Goal: Check status: Check status

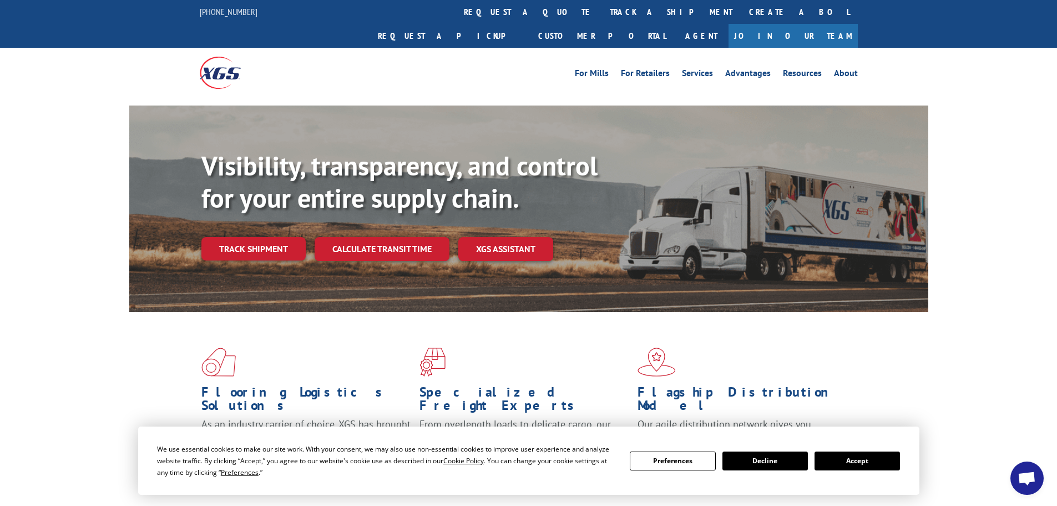
click at [868, 462] on button "Accept" at bounding box center [857, 460] width 85 height 19
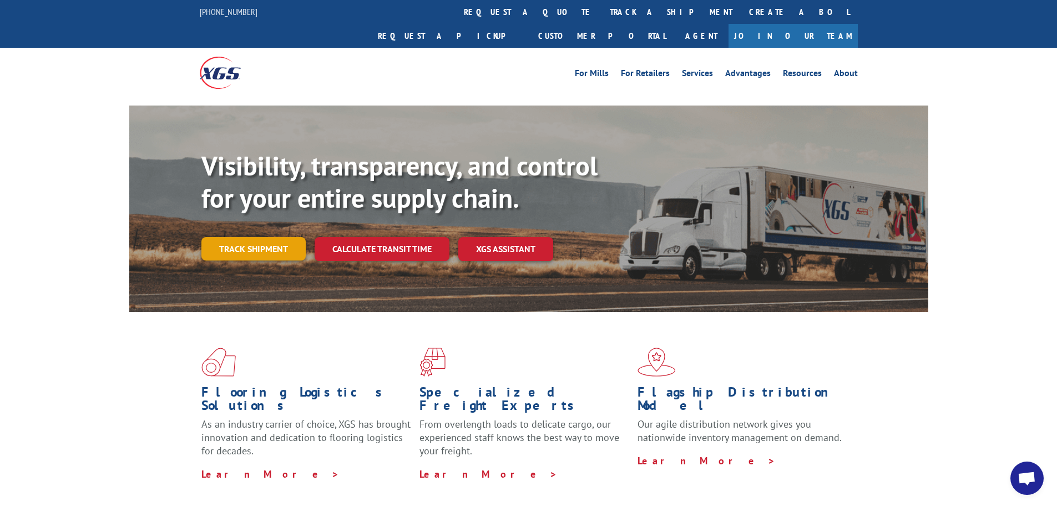
click at [284, 237] on link "Track shipment" at bounding box center [253, 248] width 104 height 23
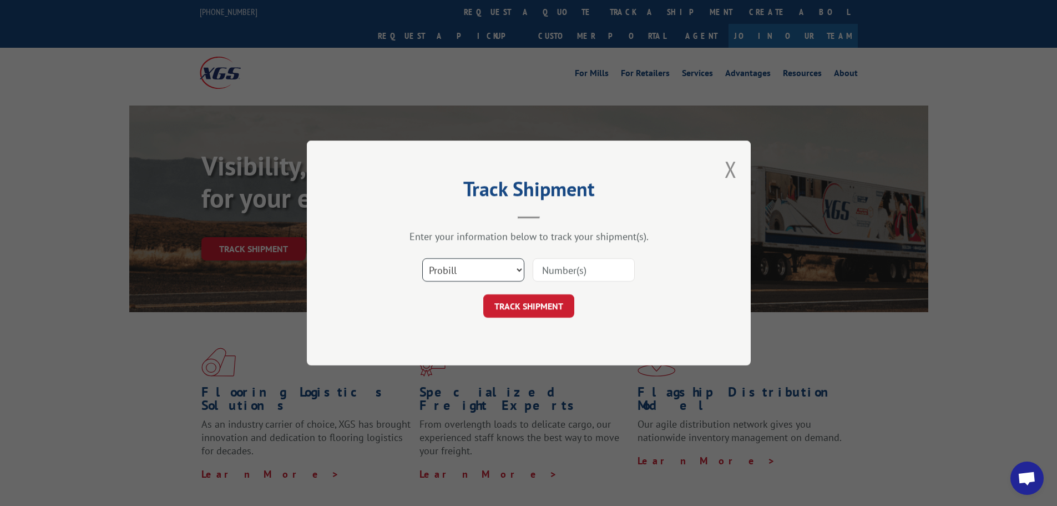
drag, startPoint x: 480, startPoint y: 270, endPoint x: 468, endPoint y: 271, distance: 11.7
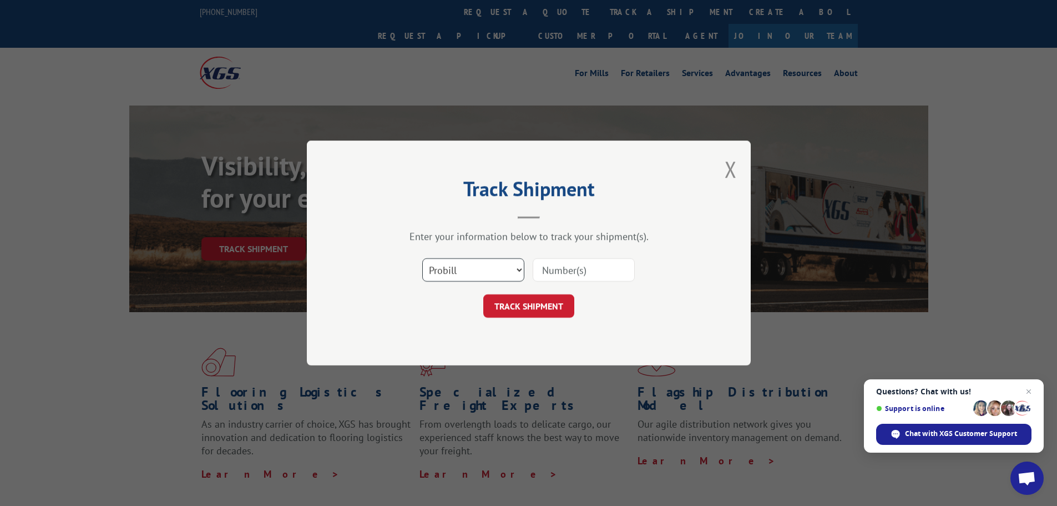
click at [479, 268] on select "Select category... Probill BOL PO" at bounding box center [473, 269] width 102 height 23
select select "po"
click at [422, 258] on select "Select category... Probill BOL PO" at bounding box center [473, 269] width 102 height 23
click at [554, 271] on input at bounding box center [584, 269] width 102 height 23
paste input "35536397"
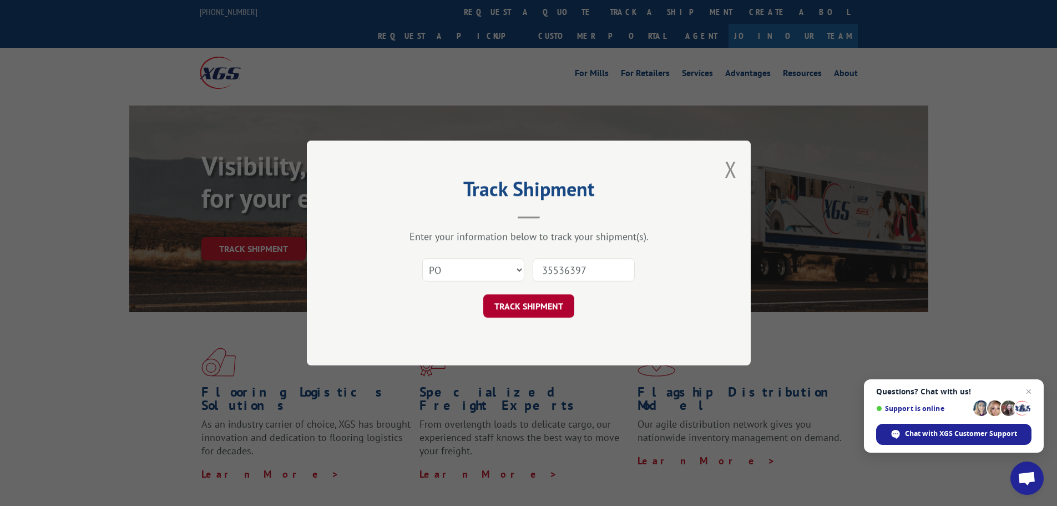
type input "35536397"
click at [537, 308] on button "TRACK SHIPMENT" at bounding box center [528, 305] width 91 height 23
